Goal: Information Seeking & Learning: Understand process/instructions

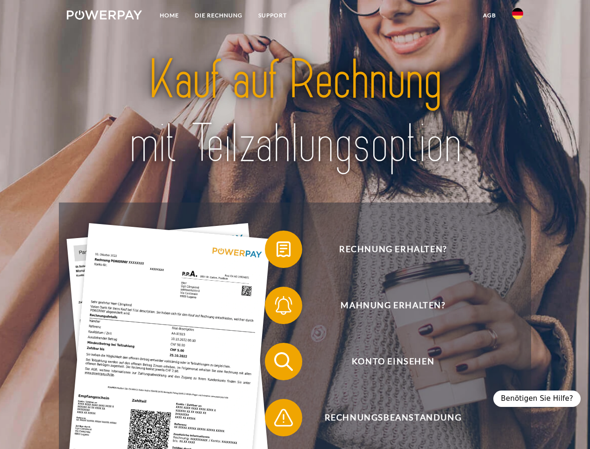
click at [104, 16] on img at bounding box center [104, 14] width 75 height 9
click at [518, 16] on img at bounding box center [517, 13] width 11 height 11
click at [489, 15] on link "agb" at bounding box center [489, 15] width 29 height 17
click at [277, 251] on span at bounding box center [269, 249] width 47 height 47
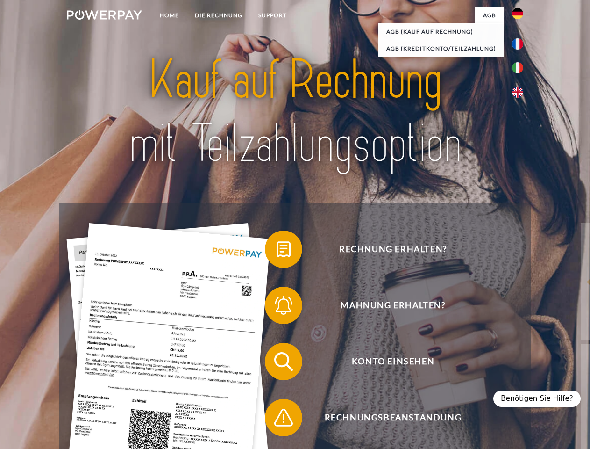
click at [277, 307] on div "Rechnung erhalten? Mahnung erhalten? Konto einsehen" at bounding box center [295, 389] width 472 height 374
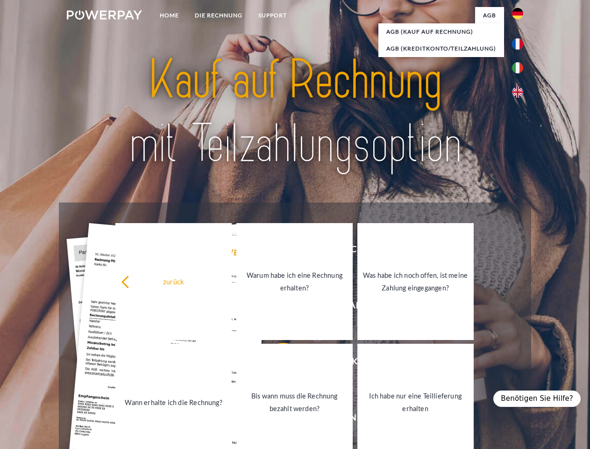
click at [277, 363] on link "Bis wann muss die Rechnung bezahlt werden?" at bounding box center [294, 401] width 116 height 117
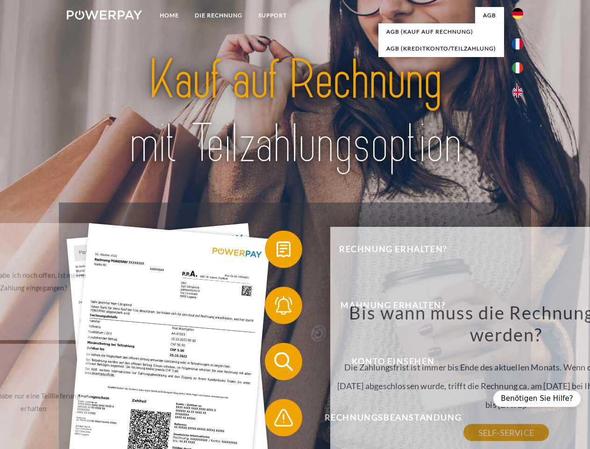
click at [277, 419] on div "Rechnung erhalten? Mahnung erhalten? Konto einsehen" at bounding box center [295, 389] width 472 height 374
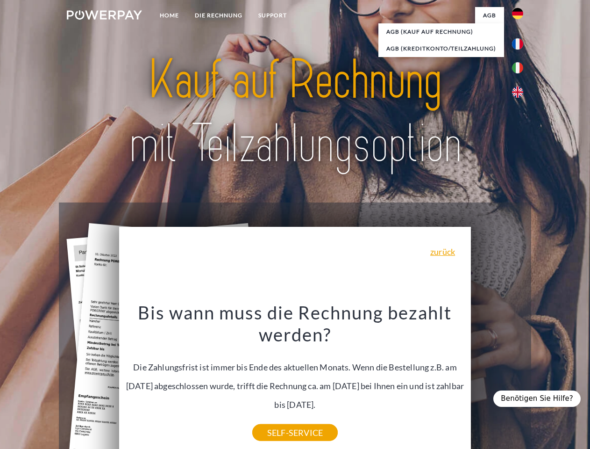
click at [542, 398] on div "Benötigen Sie Hilfe?" at bounding box center [536, 398] width 87 height 16
